Goal: Transaction & Acquisition: Purchase product/service

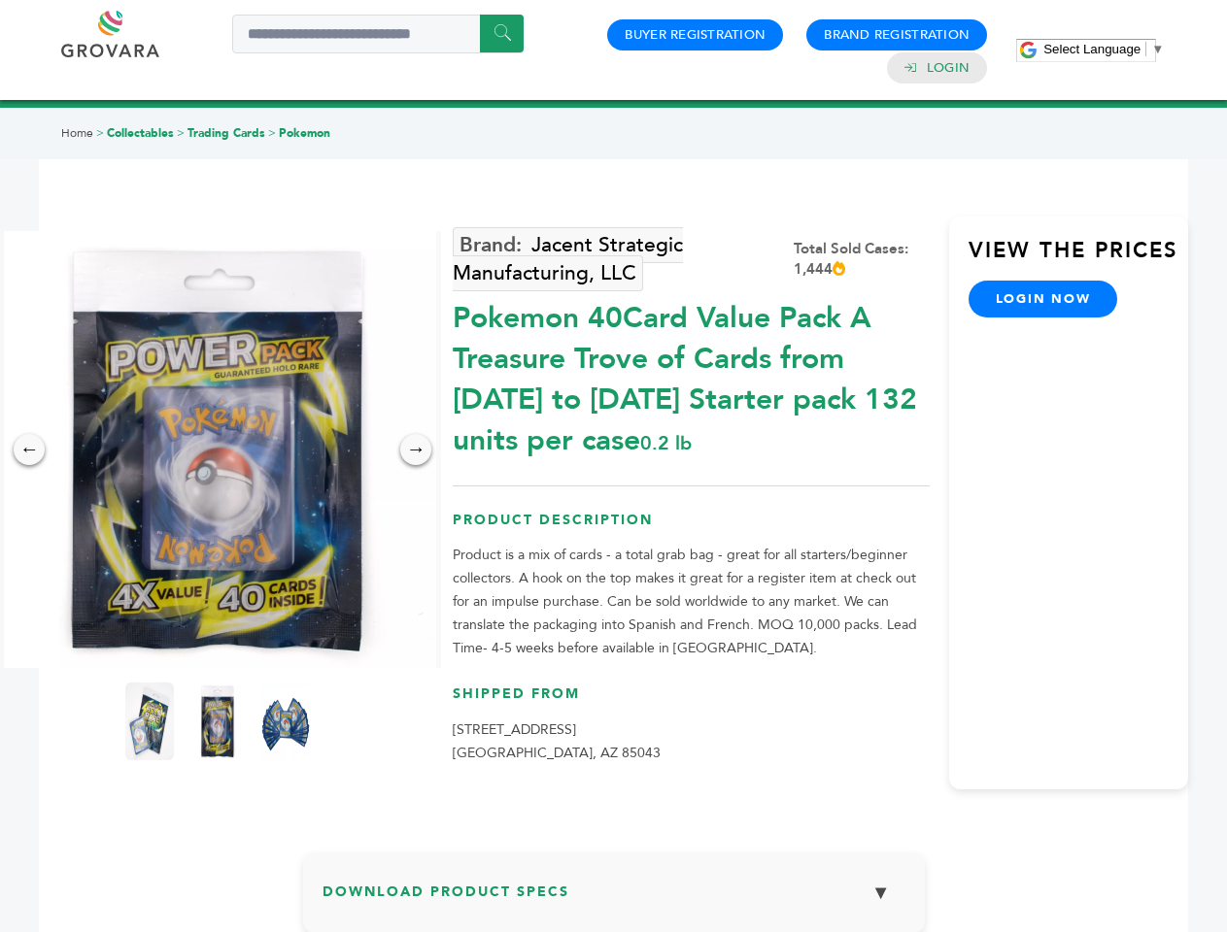
click at [1103, 49] on span "Select Language" at bounding box center [1091, 49] width 97 height 15
click at [218, 450] on img at bounding box center [217, 449] width 437 height 437
click at [0, 0] on div "×" at bounding box center [0, 0] width 0 height 0
click at [416, 450] on div "→" at bounding box center [415, 449] width 31 height 31
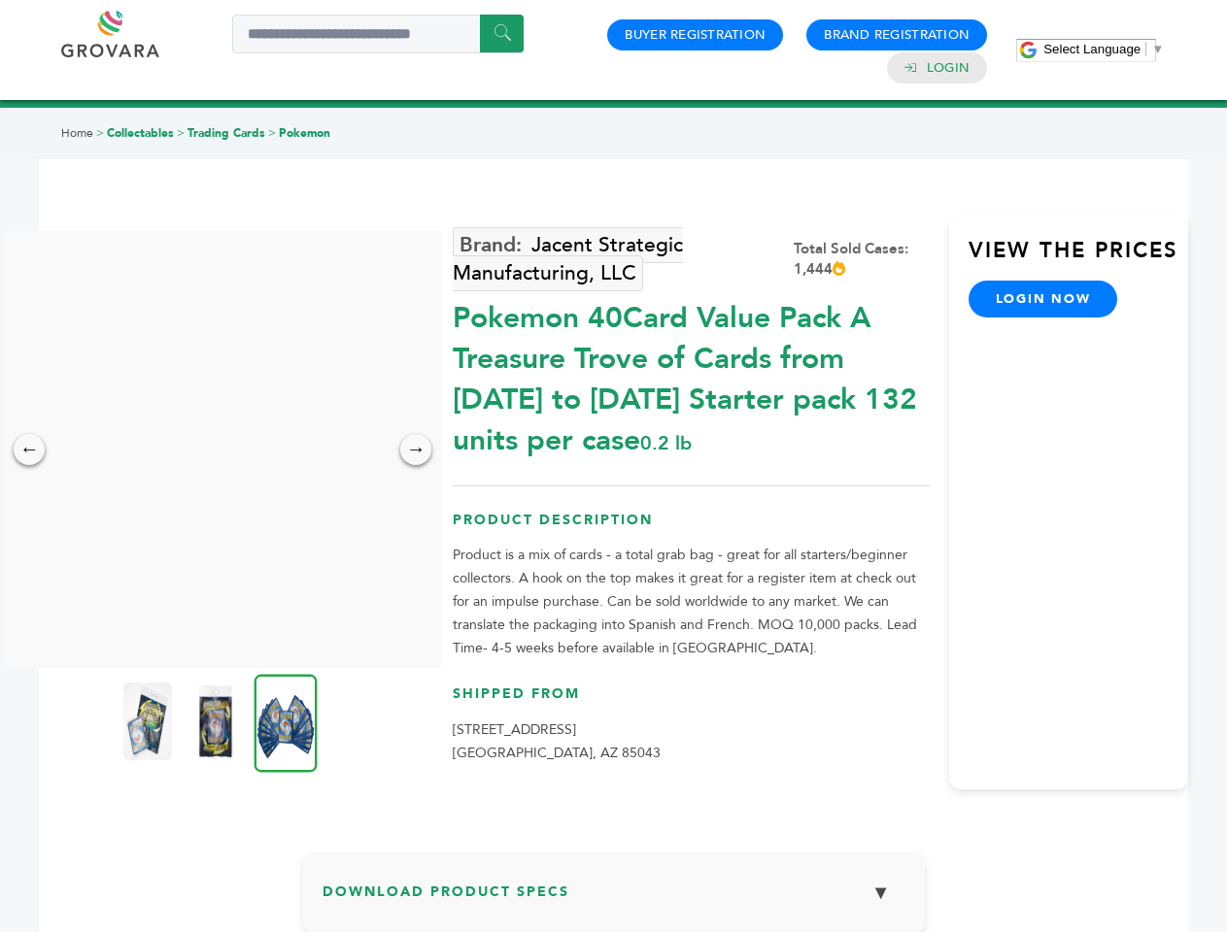
click at [150, 722] on img at bounding box center [147, 722] width 49 height 78
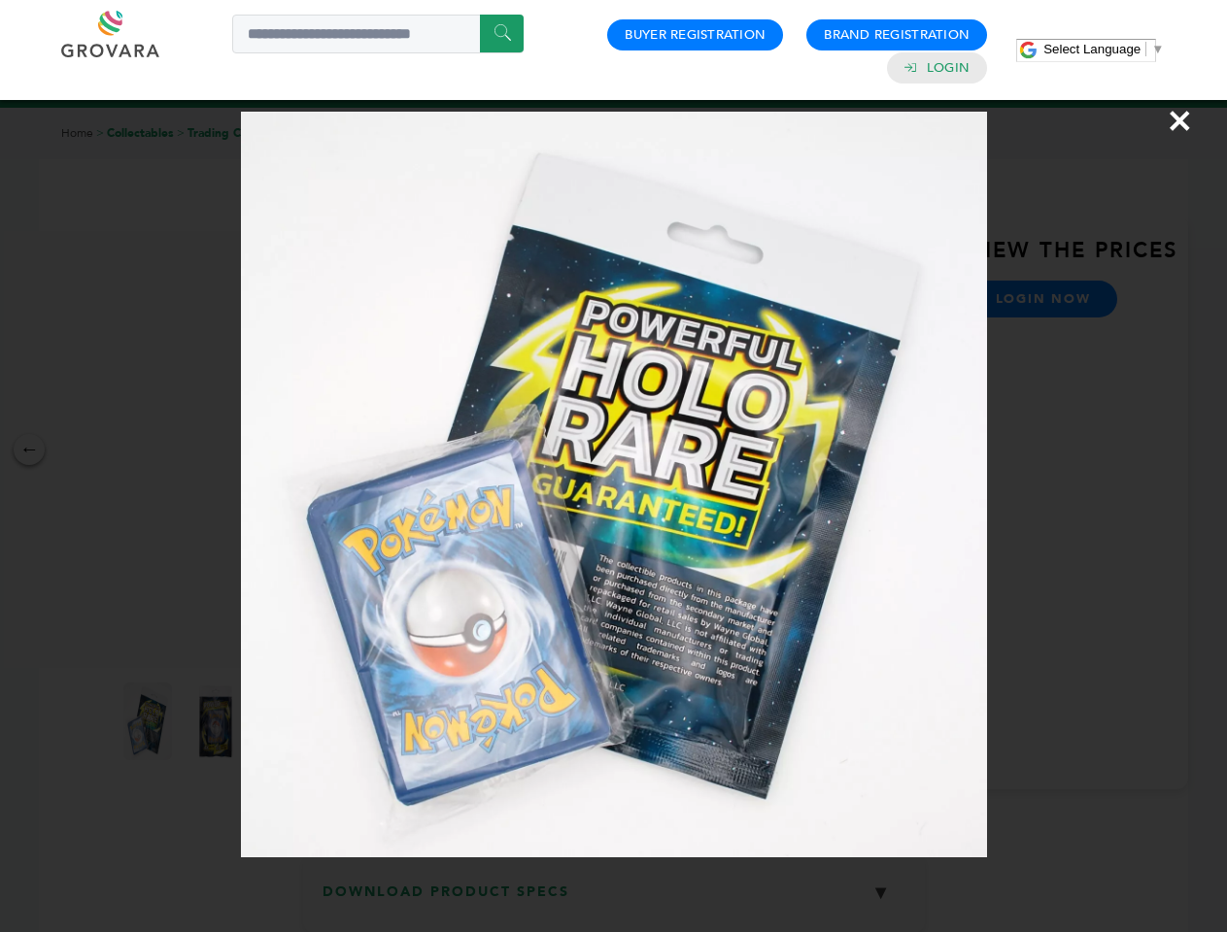
click at [218, 722] on div "×" at bounding box center [613, 466] width 1227 height 932
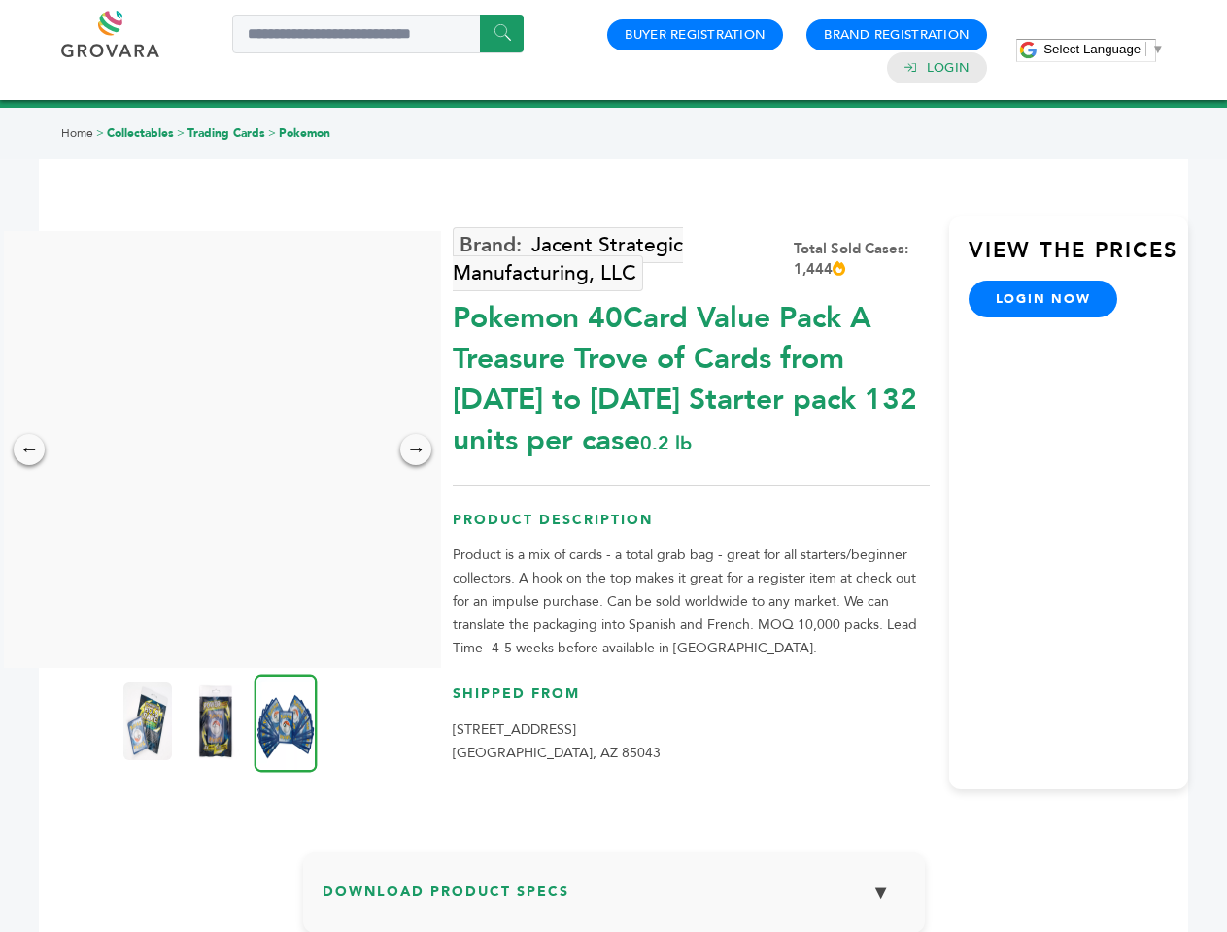
click at [286, 722] on img at bounding box center [285, 723] width 63 height 98
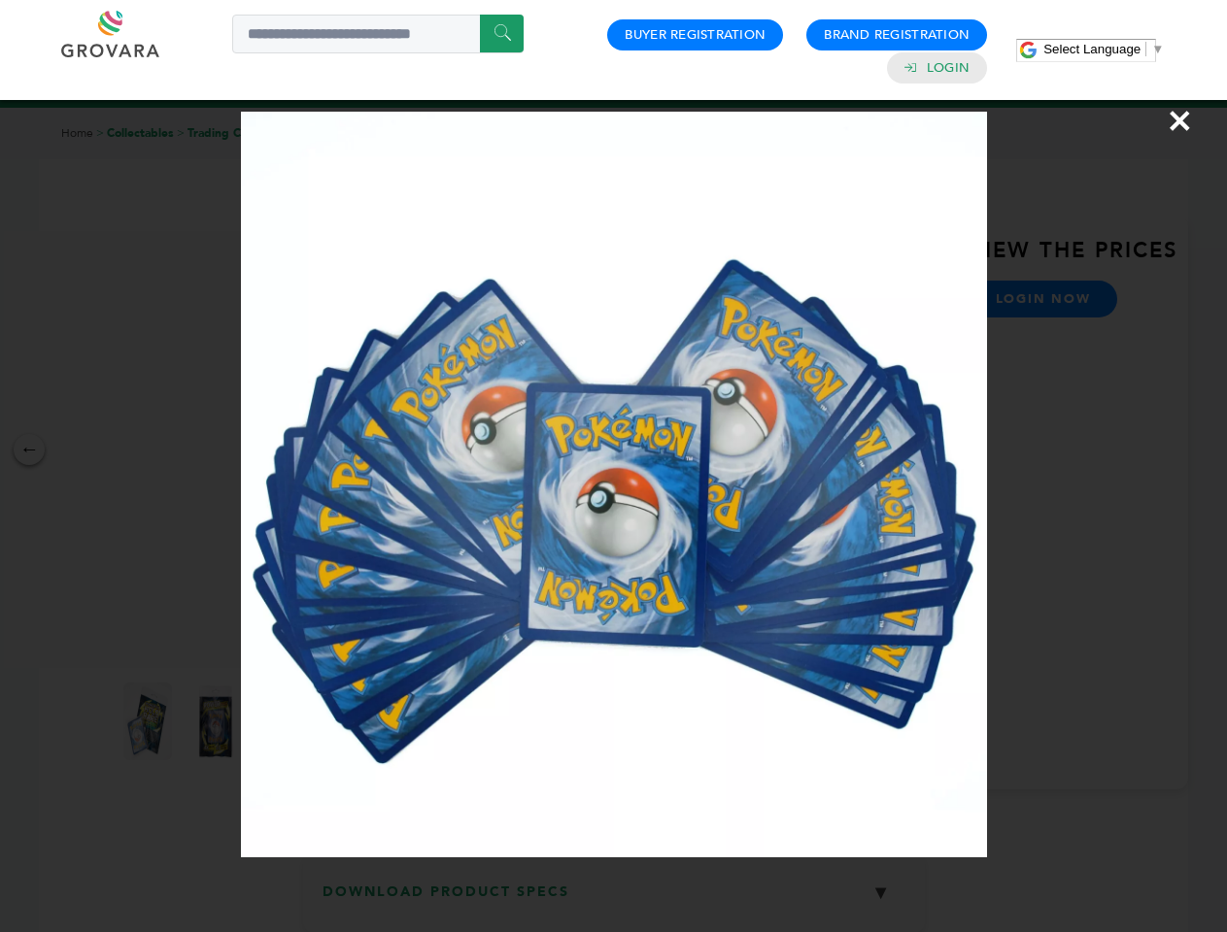
click at [614, 900] on div "×" at bounding box center [613, 466] width 1227 height 932
